Goal: Transaction & Acquisition: Purchase product/service

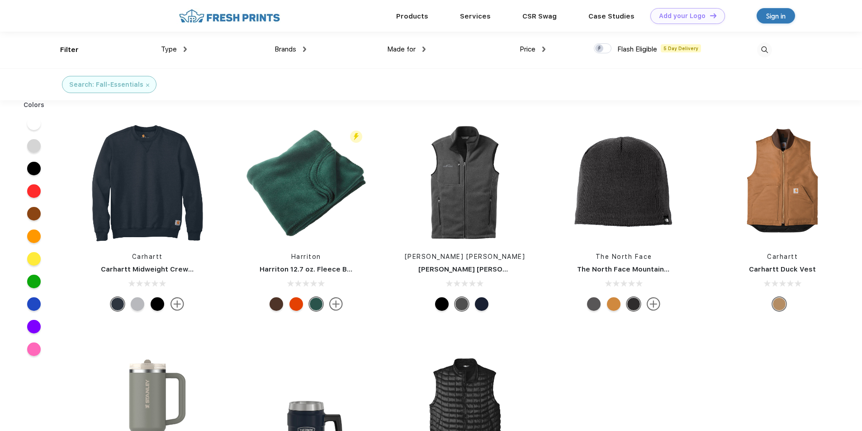
scroll to position [0, 0]
click at [476, 201] on img at bounding box center [465, 183] width 120 height 120
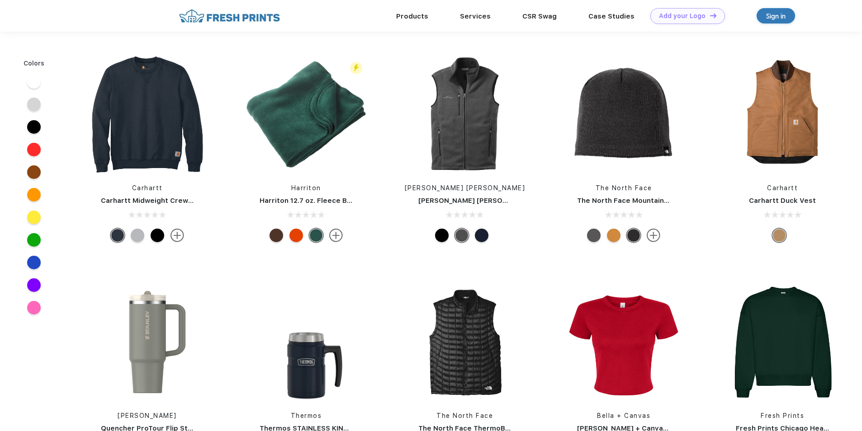
scroll to position [0, 0]
